Goal: Information Seeking & Learning: Learn about a topic

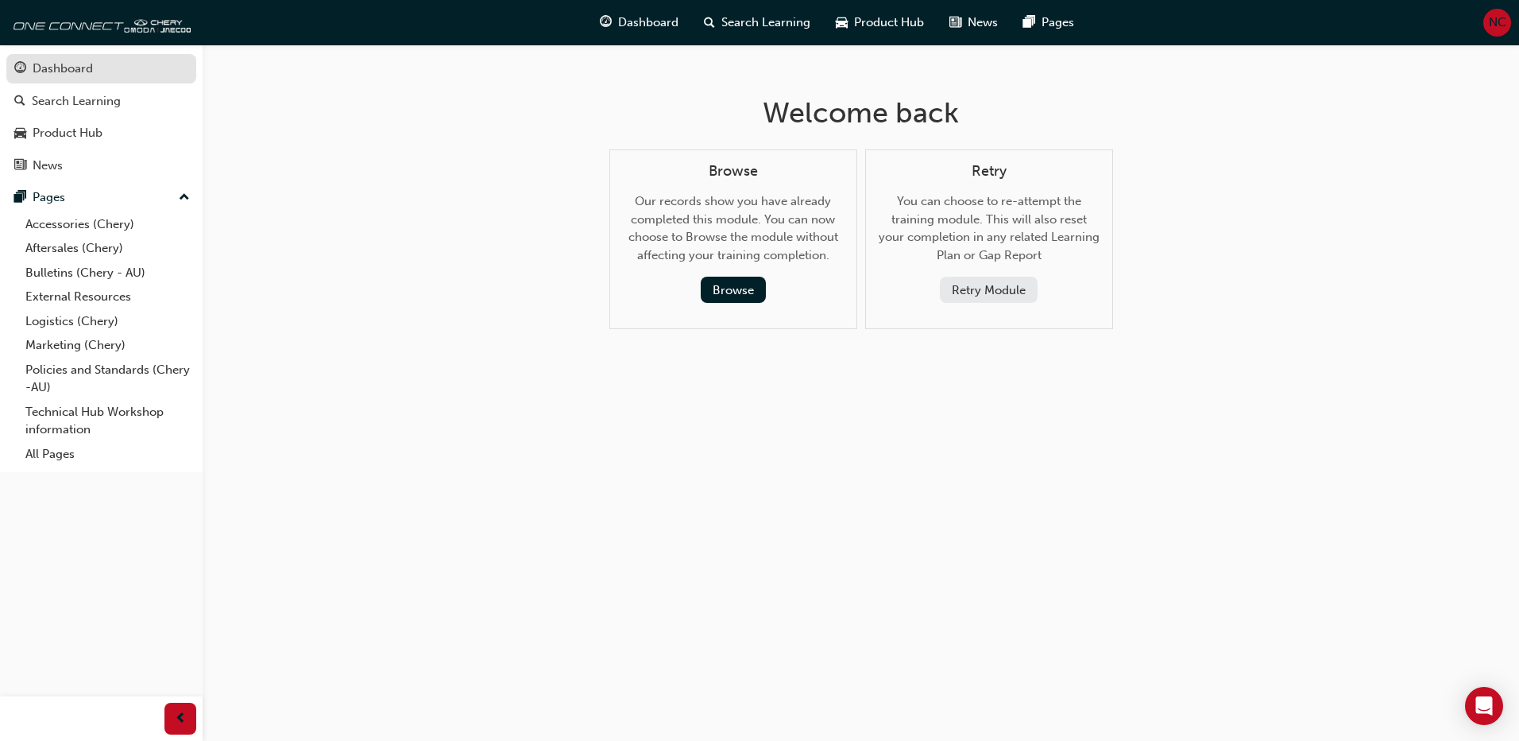
click at [56, 65] on div "Dashboard" at bounding box center [63, 69] width 60 height 18
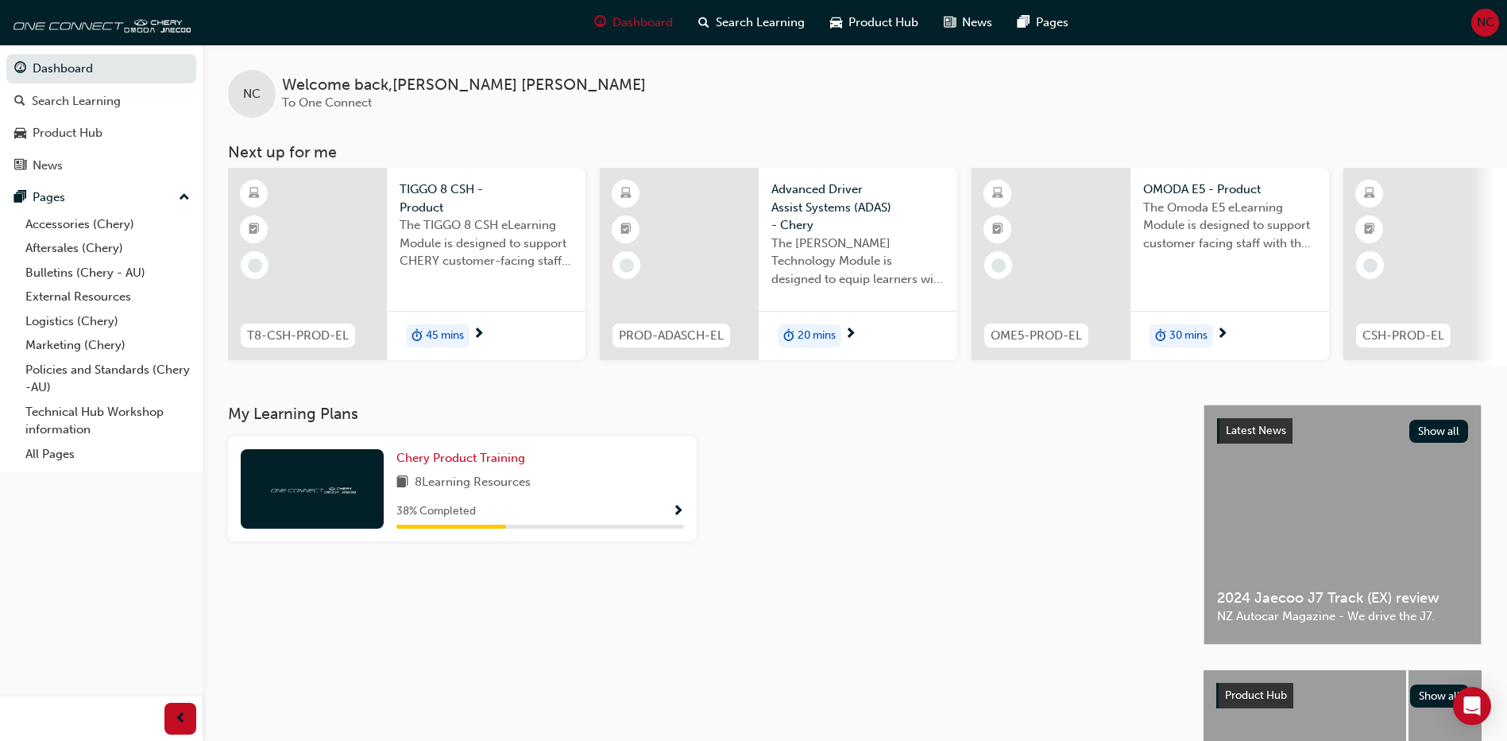
click at [680, 516] on span "Show Progress" at bounding box center [678, 512] width 12 height 14
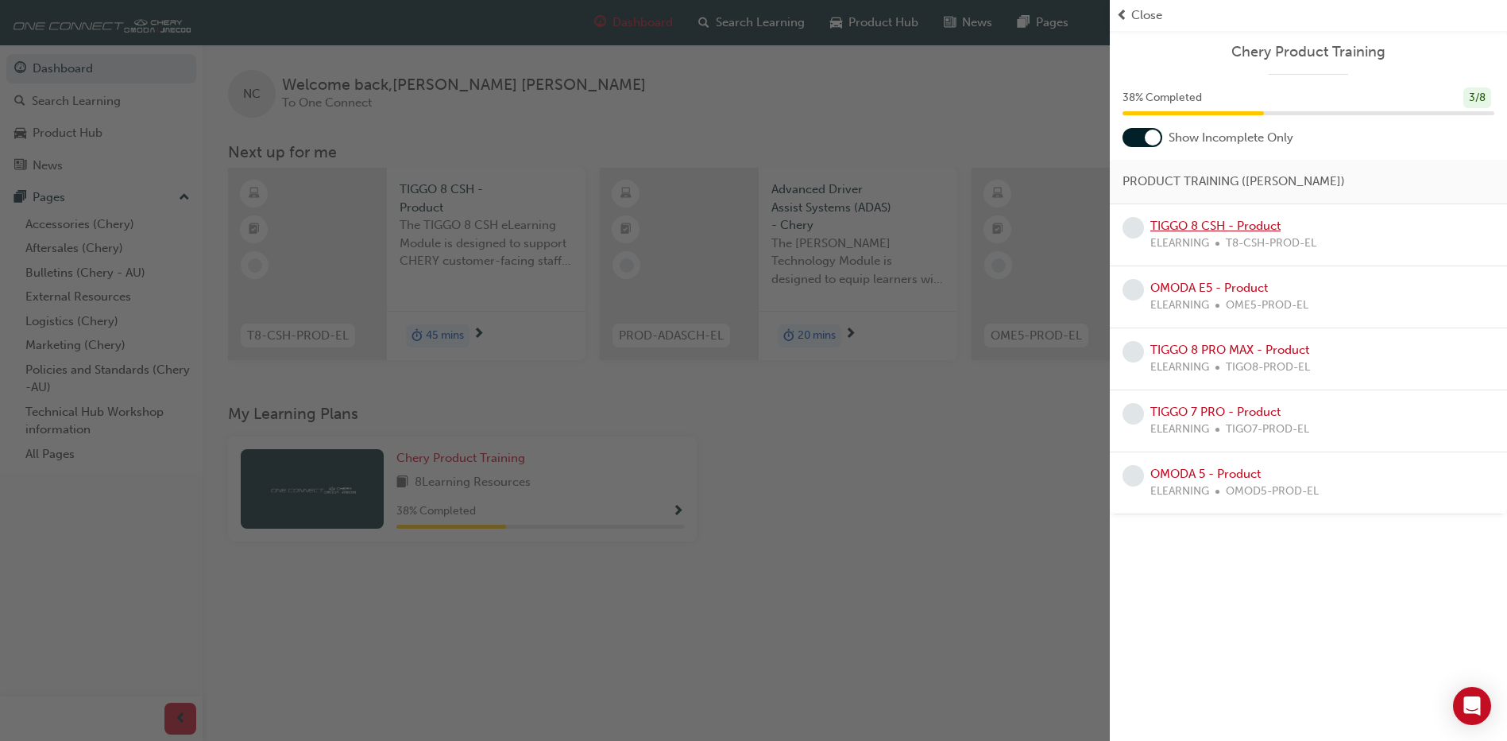
click at [1247, 227] on link "TIGGO 8 CSH - Product" at bounding box center [1215, 225] width 130 height 14
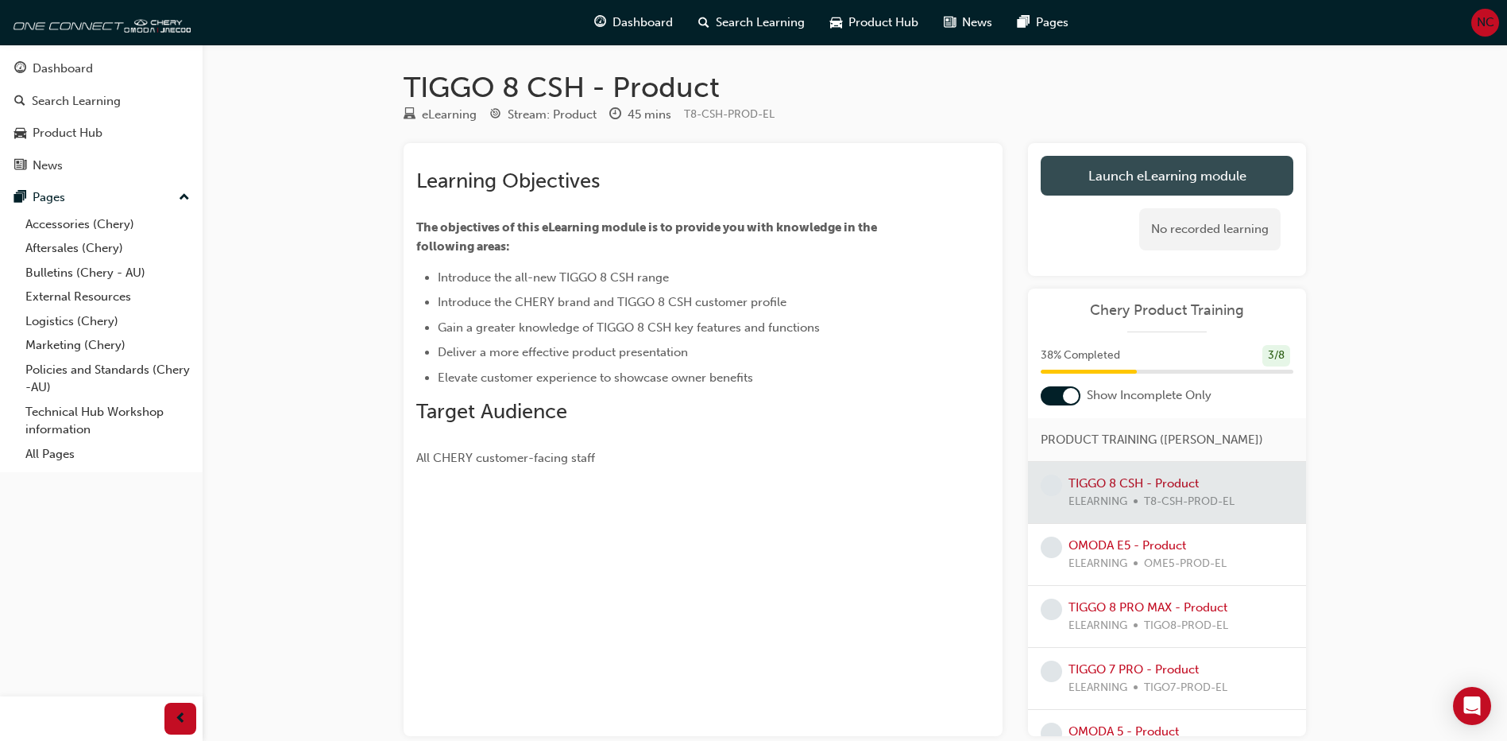
click at [1157, 168] on link "Launch eLearning module" at bounding box center [1167, 176] width 253 height 40
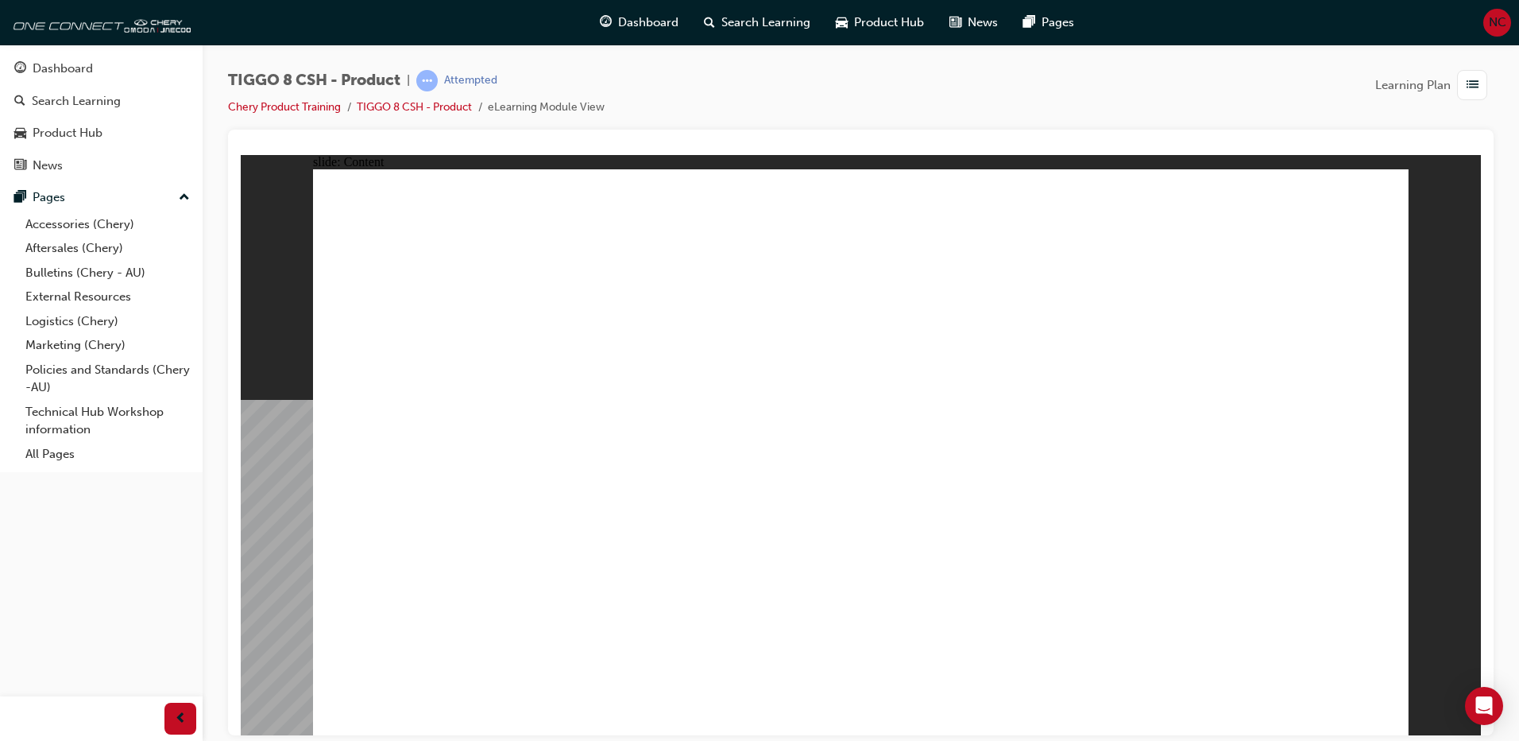
drag, startPoint x: 1307, startPoint y: 221, endPoint x: 1320, endPoint y: 246, distance: 27.7
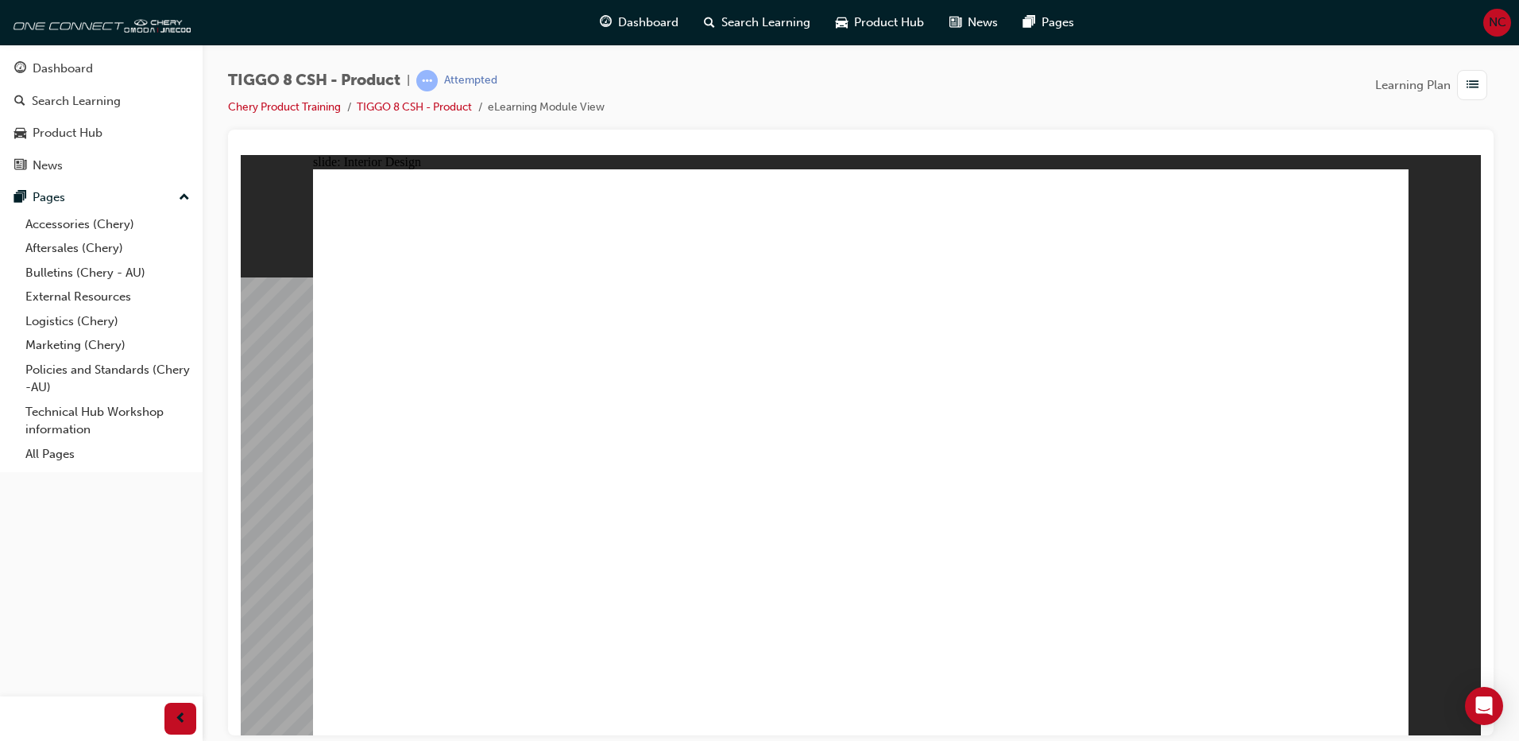
drag, startPoint x: 827, startPoint y: 625, endPoint x: 725, endPoint y: 636, distance: 103.0
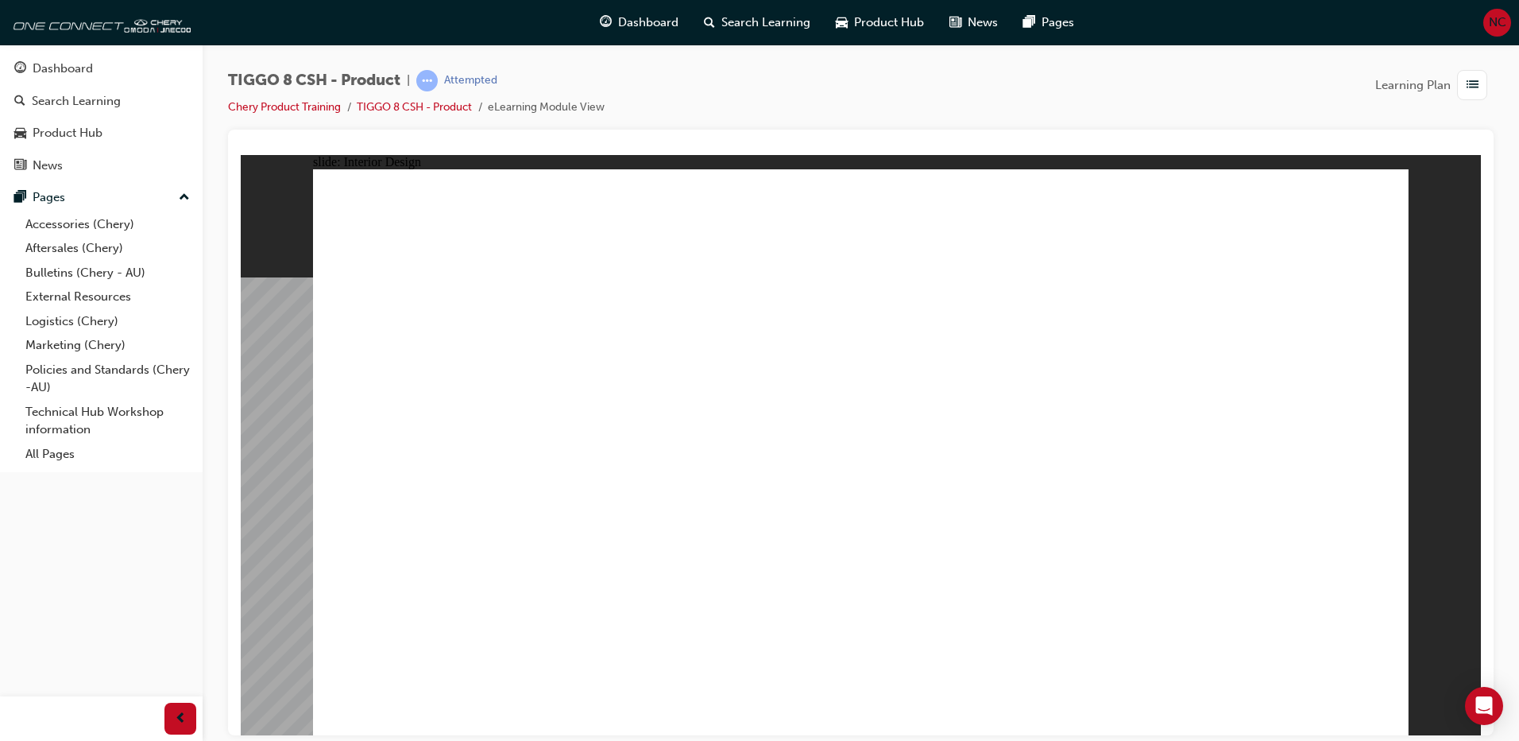
drag, startPoint x: 1308, startPoint y: 599, endPoint x: 1238, endPoint y: 586, distance: 71.2
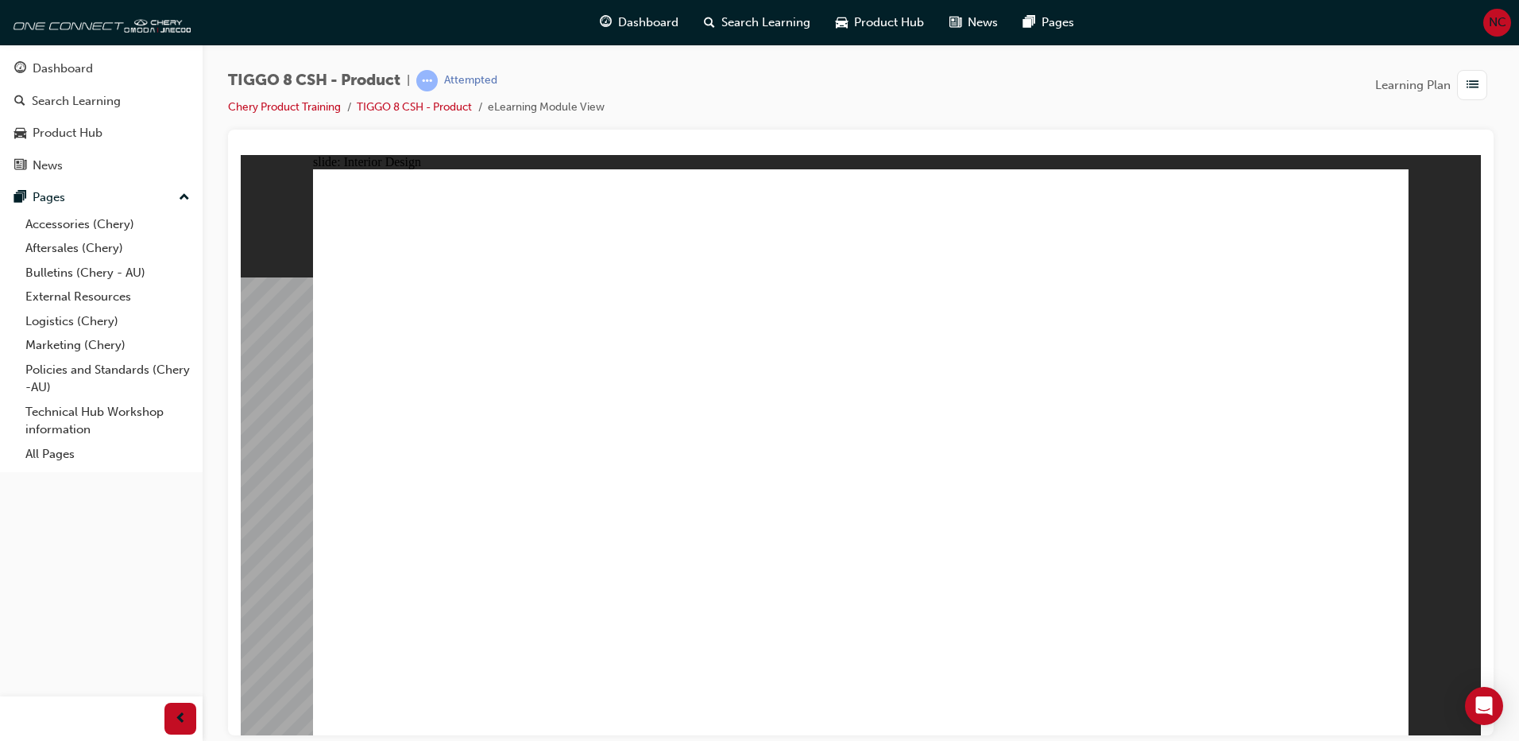
drag, startPoint x: 676, startPoint y: 506, endPoint x: 678, endPoint y: 498, distance: 8.1
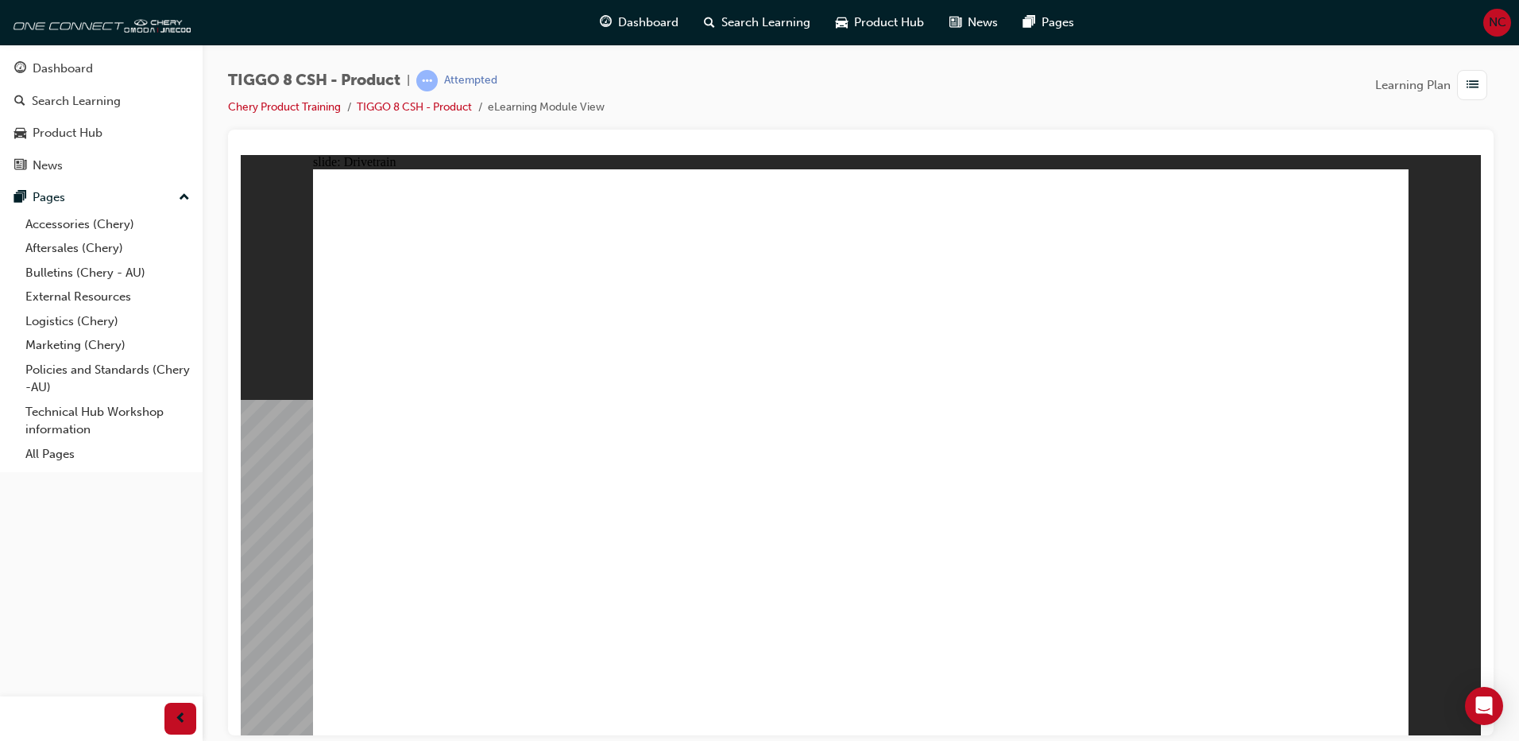
drag, startPoint x: 398, startPoint y: 438, endPoint x: 440, endPoint y: 430, distance: 42.9
drag, startPoint x: 440, startPoint y: 430, endPoint x: 451, endPoint y: 429, distance: 10.4
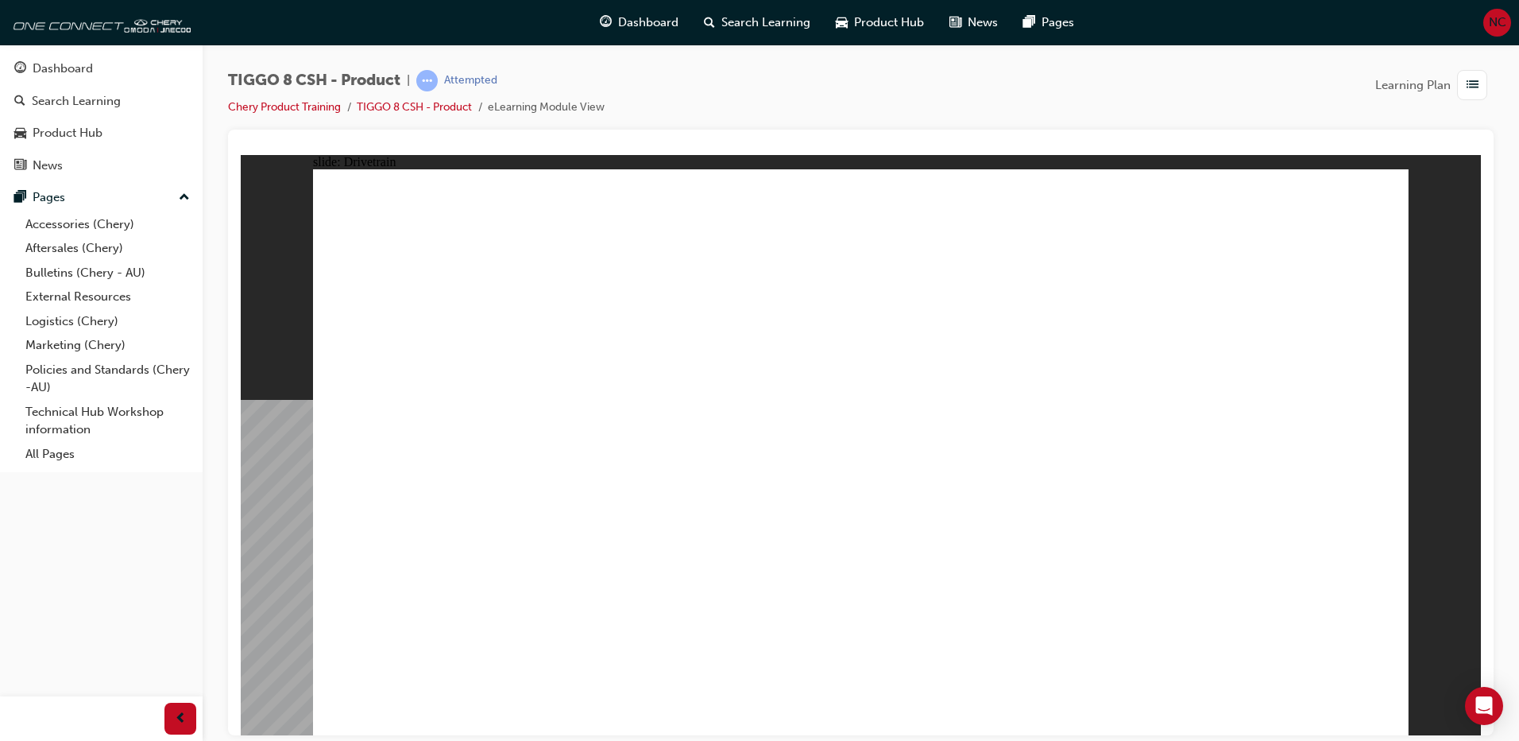
type input "24"
drag, startPoint x: 463, startPoint y: 427, endPoint x: 640, endPoint y: 426, distance: 177.2
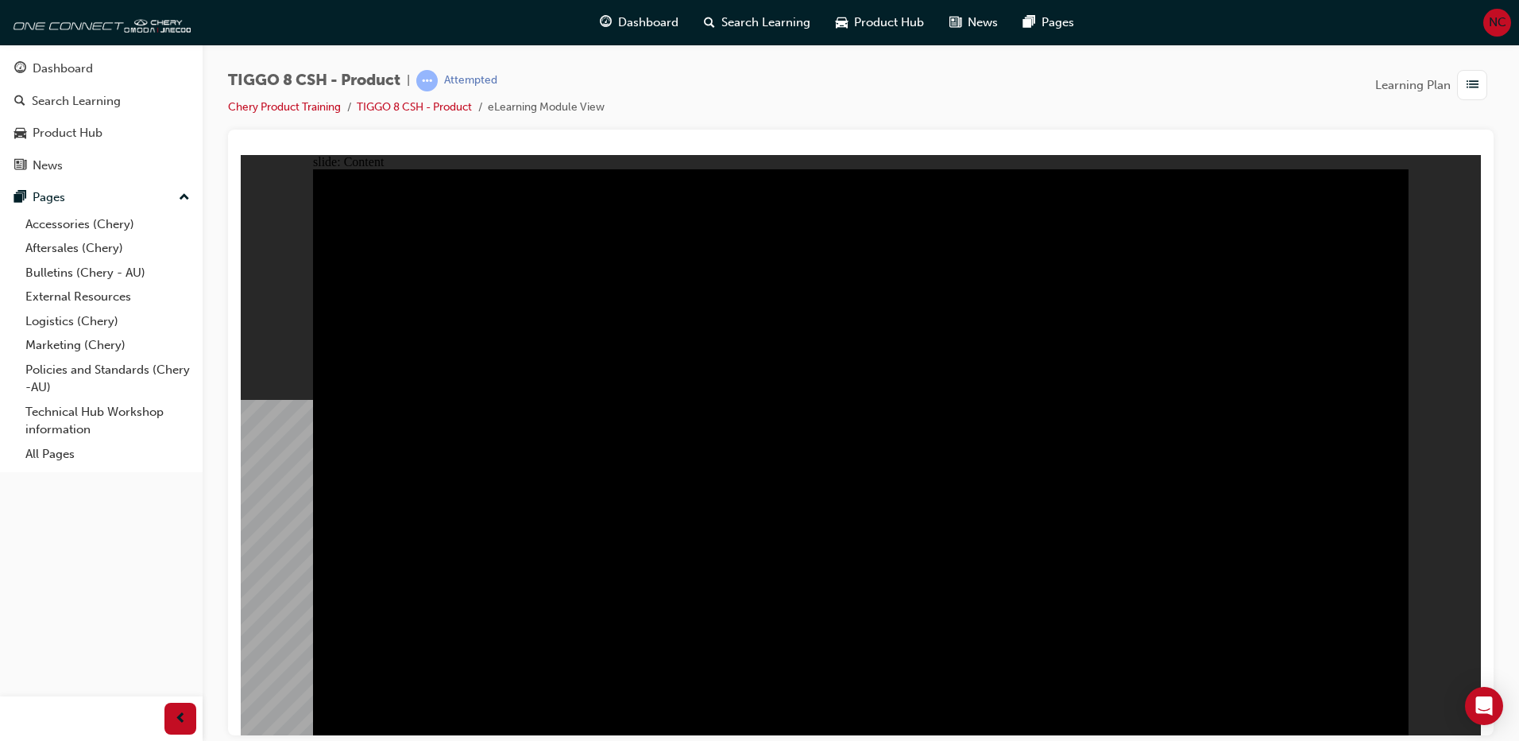
drag, startPoint x: 669, startPoint y: 602, endPoint x: 705, endPoint y: 594, distance: 36.8
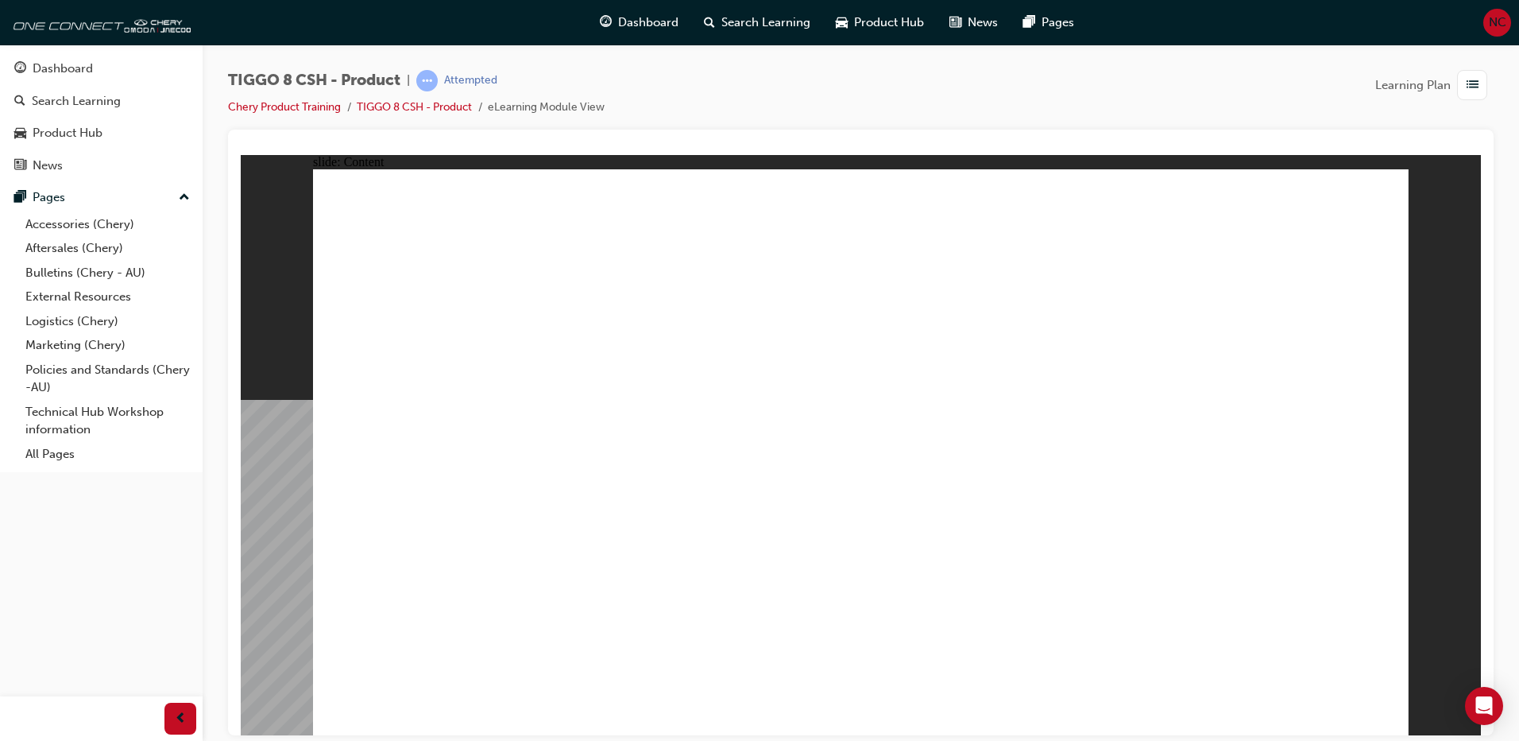
drag, startPoint x: 1115, startPoint y: 293, endPoint x: 1098, endPoint y: 300, distance: 17.9
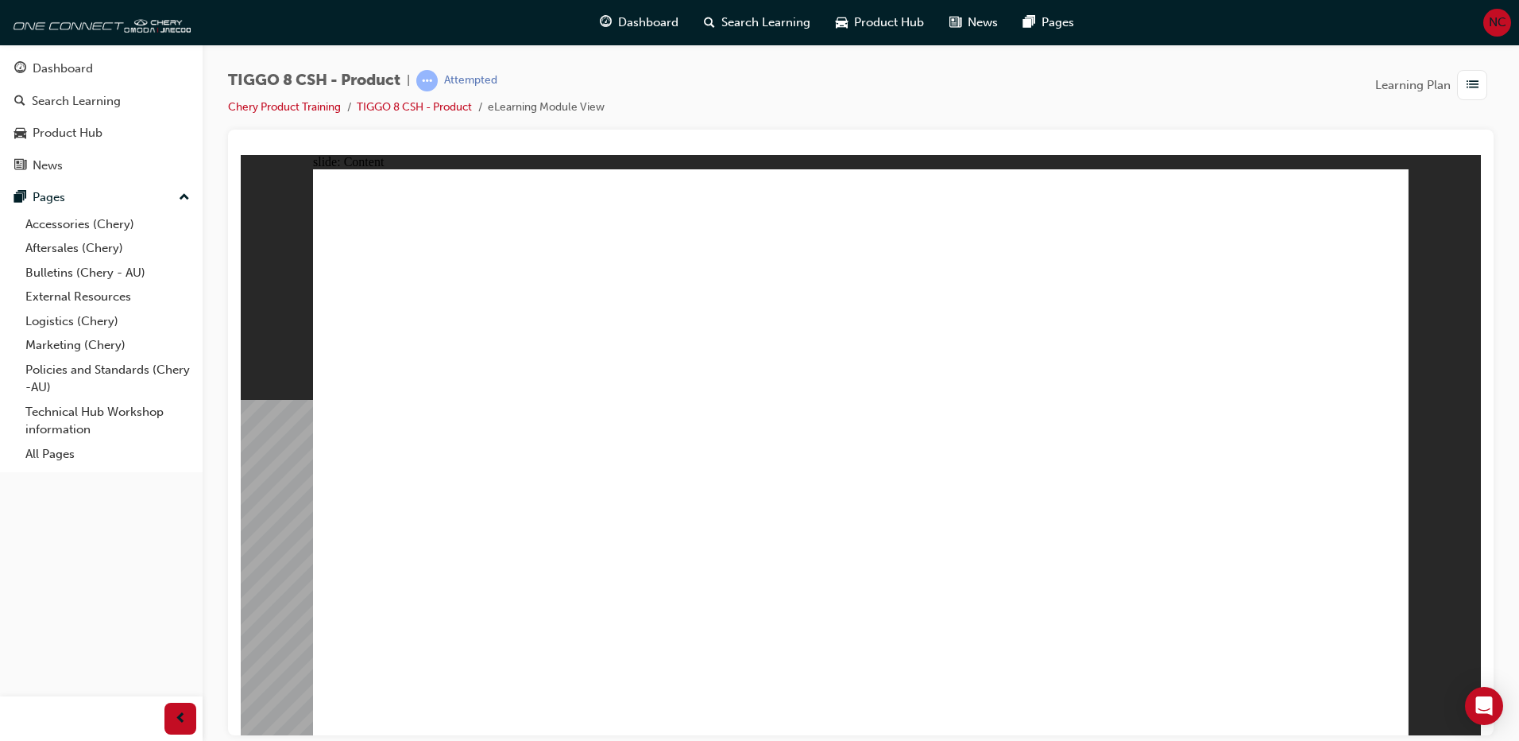
drag, startPoint x: 1073, startPoint y: 570, endPoint x: 1111, endPoint y: 567, distance: 38.3
